Goal: Check status: Check status

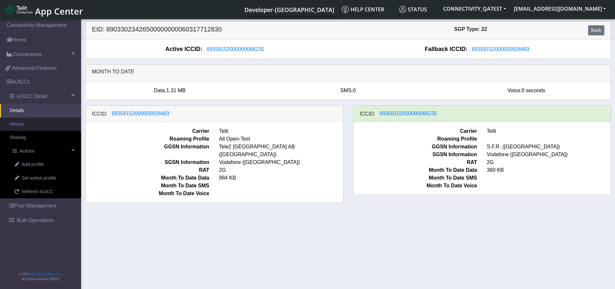
click at [24, 120] on link "History" at bounding box center [40, 124] width 81 height 14
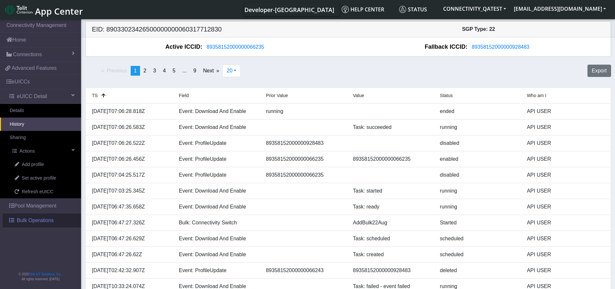
click at [54, 225] on link "Bulk Operations" at bounding box center [42, 220] width 78 height 14
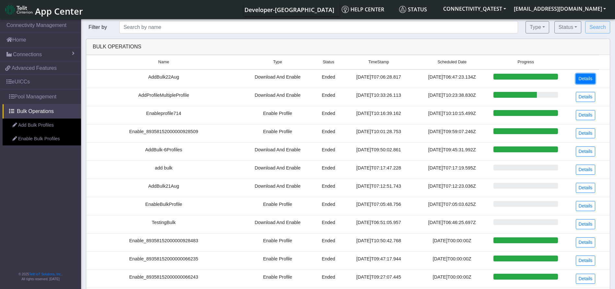
click at [580, 78] on link "Details" at bounding box center [586, 79] width 20 height 10
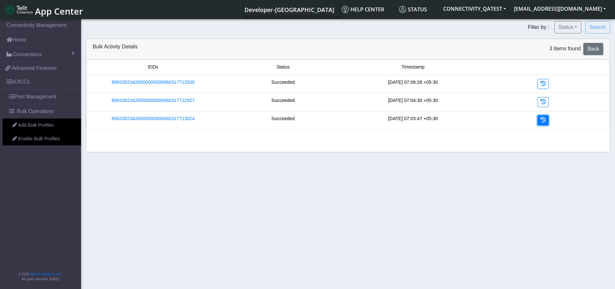
click at [543, 118] on icon at bounding box center [543, 119] width 5 height 5
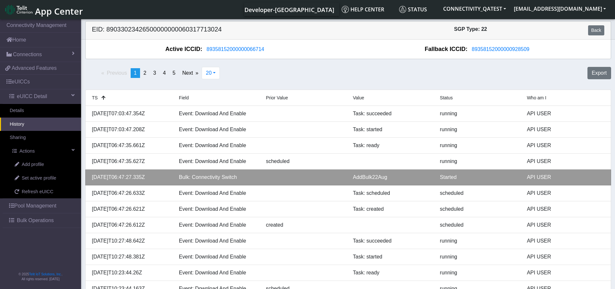
click at [371, 177] on div "AddBulk22Aug" at bounding box center [391, 177] width 87 height 8
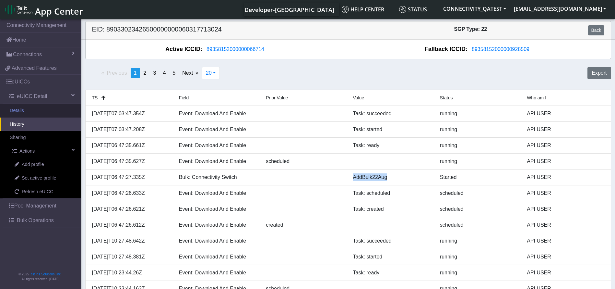
click at [22, 105] on link "Details" at bounding box center [40, 111] width 81 height 14
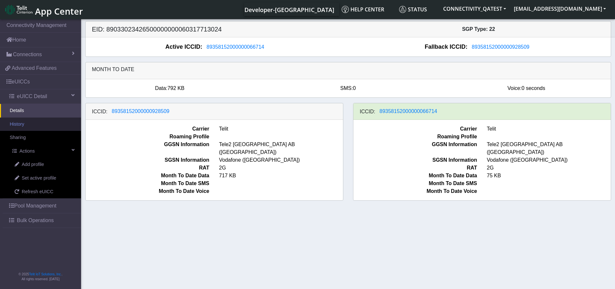
click at [25, 126] on link "History" at bounding box center [40, 124] width 81 height 14
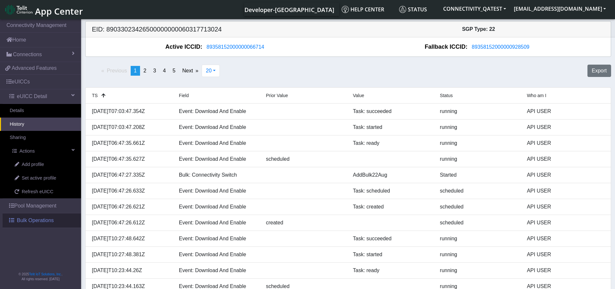
click at [25, 219] on span "Bulk Operations" at bounding box center [35, 220] width 37 height 8
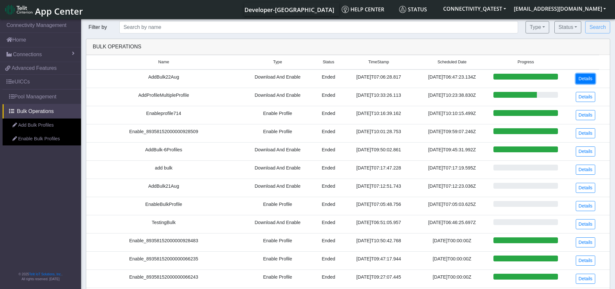
click at [587, 77] on link "Details" at bounding box center [586, 79] width 20 height 10
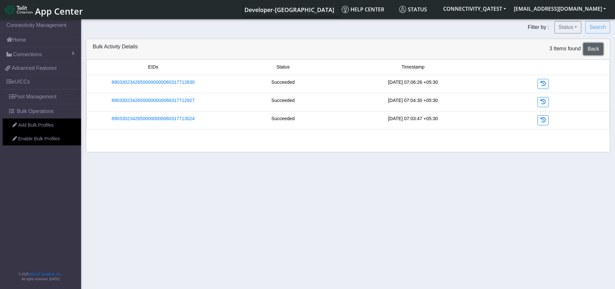
click at [590, 50] on span "Back" at bounding box center [594, 49] width 12 height 6
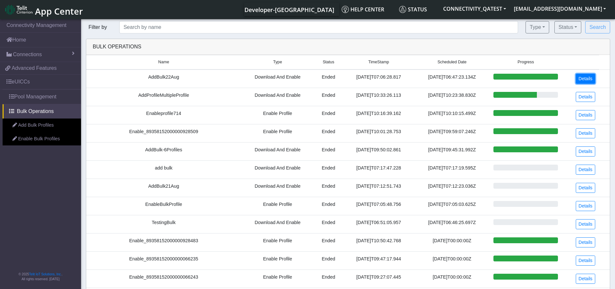
click at [591, 79] on link "Details" at bounding box center [586, 79] width 20 height 10
